Goal: Task Accomplishment & Management: Use online tool/utility

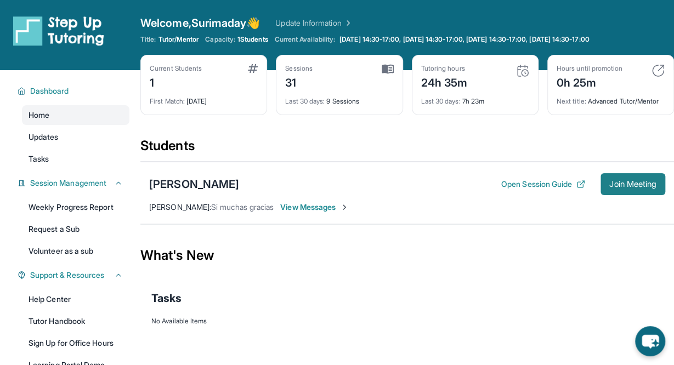
click at [634, 189] on button "Join Meeting" at bounding box center [632, 184] width 65 height 22
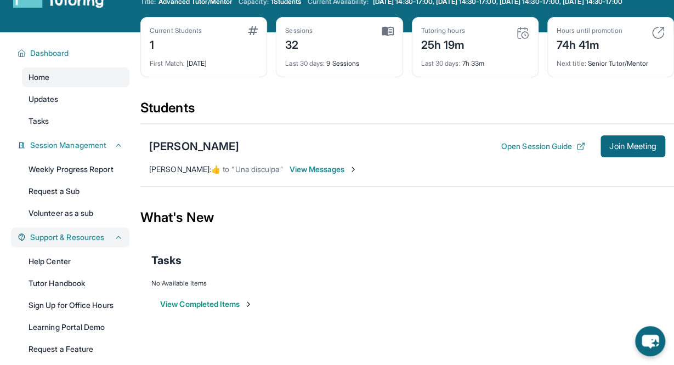
scroll to position [55, 0]
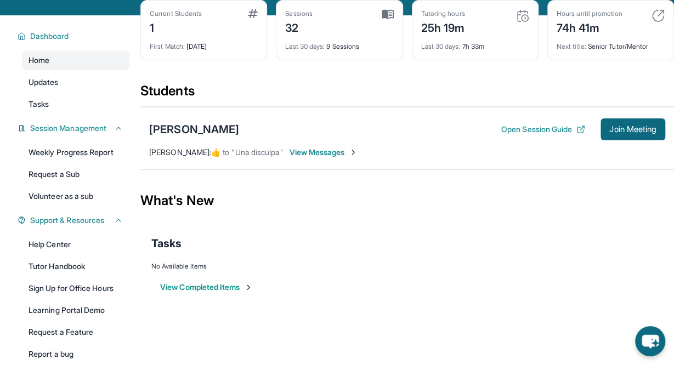
click at [622, 51] on div "Next title : Senior Tutor/Mentor" at bounding box center [610, 43] width 108 height 15
click at [416, 53] on div "Tutoring hours 25h 19m Last 30 days : 7h 33m" at bounding box center [475, 30] width 127 height 60
